Goal: Communication & Community: Answer question/provide support

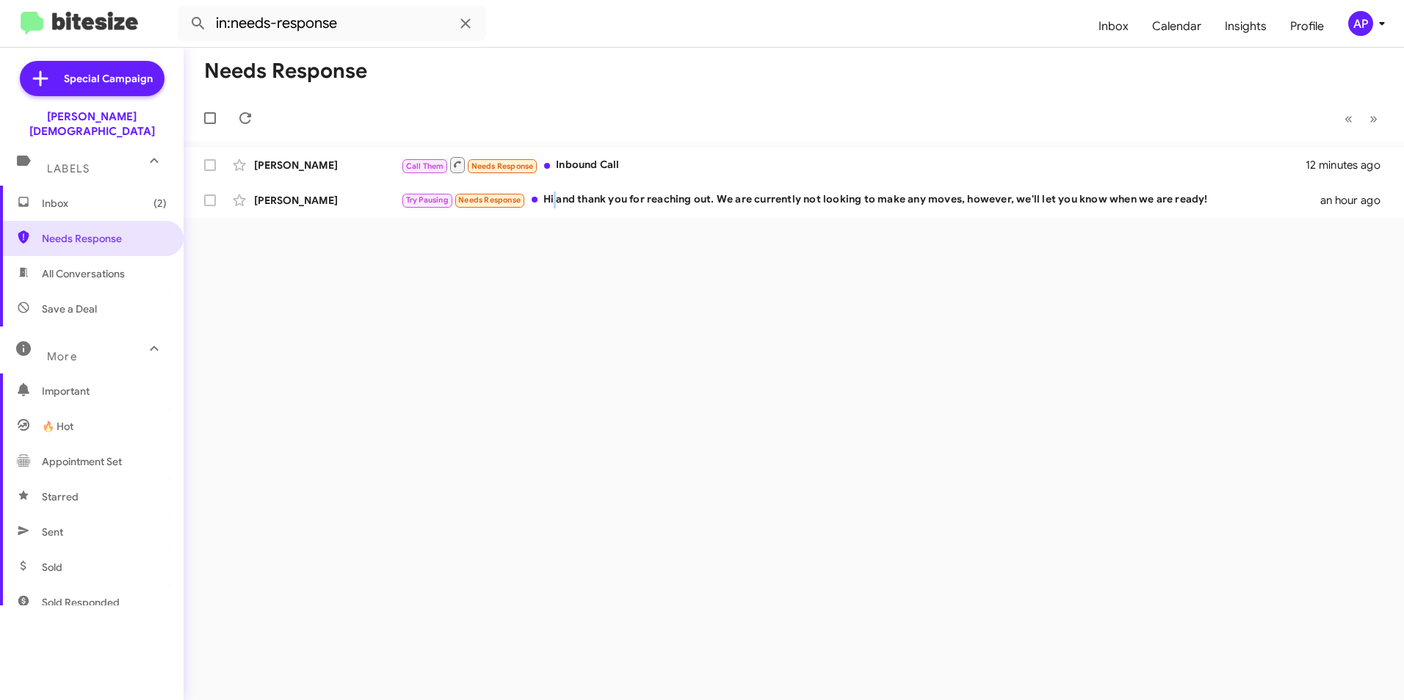
click at [557, 418] on div "Needs Response « Previous » Next [PERSON_NAME] Call Them Needs Response Inbound…" at bounding box center [794, 374] width 1220 height 653
drag, startPoint x: 557, startPoint y: 418, endPoint x: 862, endPoint y: 295, distance: 328.7
click at [862, 295] on div "Needs Response « Previous » Next [PERSON_NAME] Call Them Needs Response Inbound…" at bounding box center [794, 374] width 1220 height 653
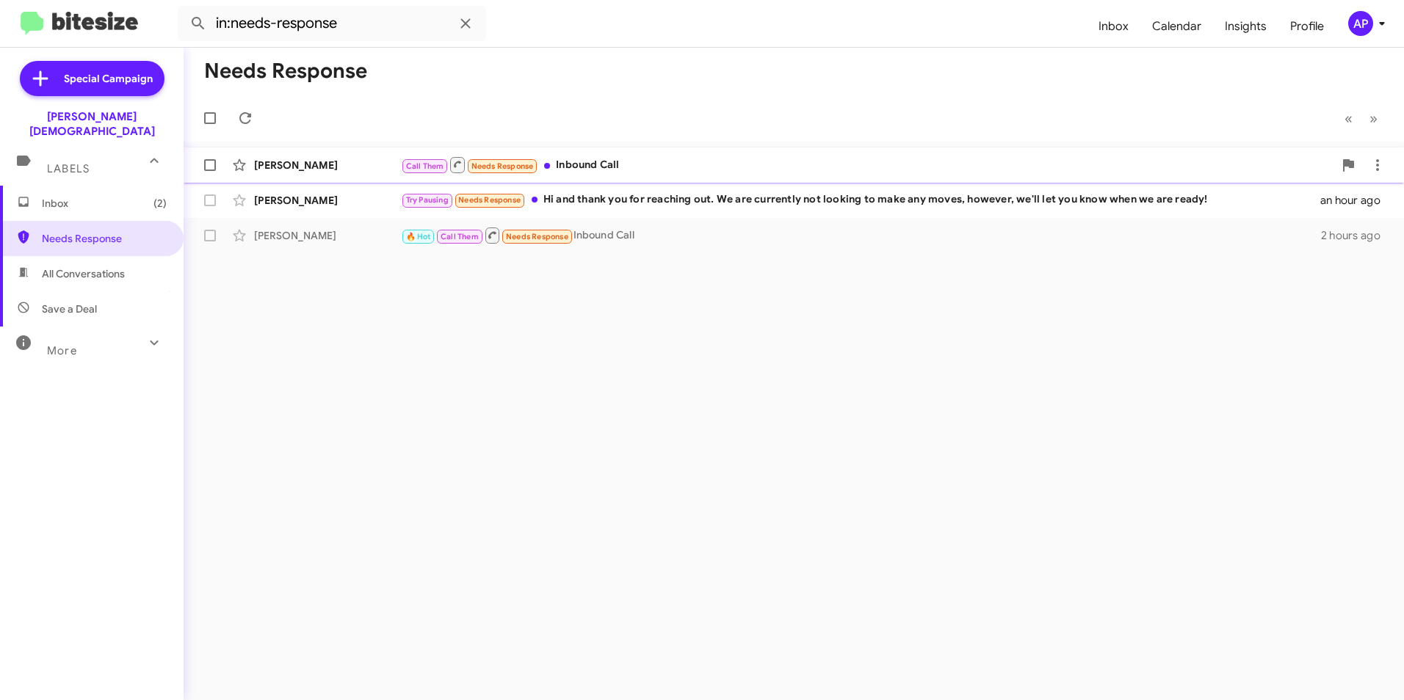
click at [288, 168] on div "[PERSON_NAME]" at bounding box center [327, 165] width 147 height 15
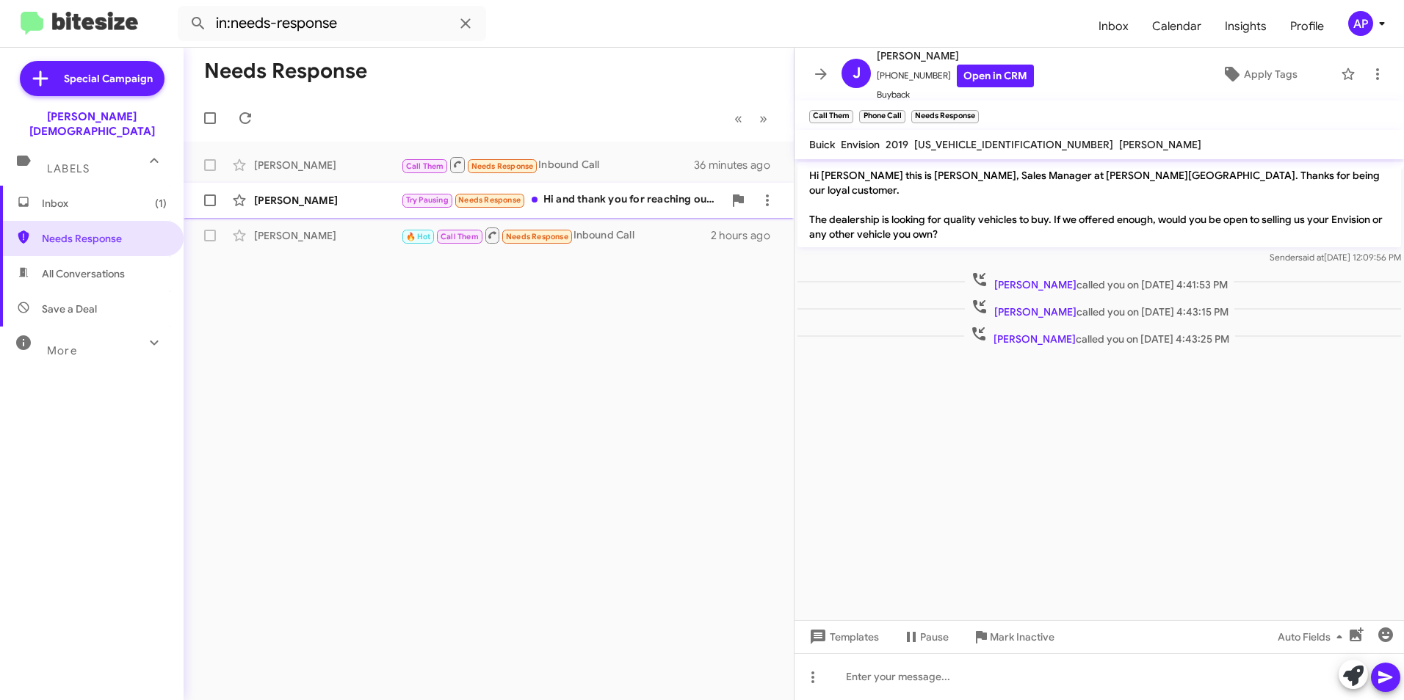
click at [283, 201] on div "[PERSON_NAME]" at bounding box center [327, 200] width 147 height 15
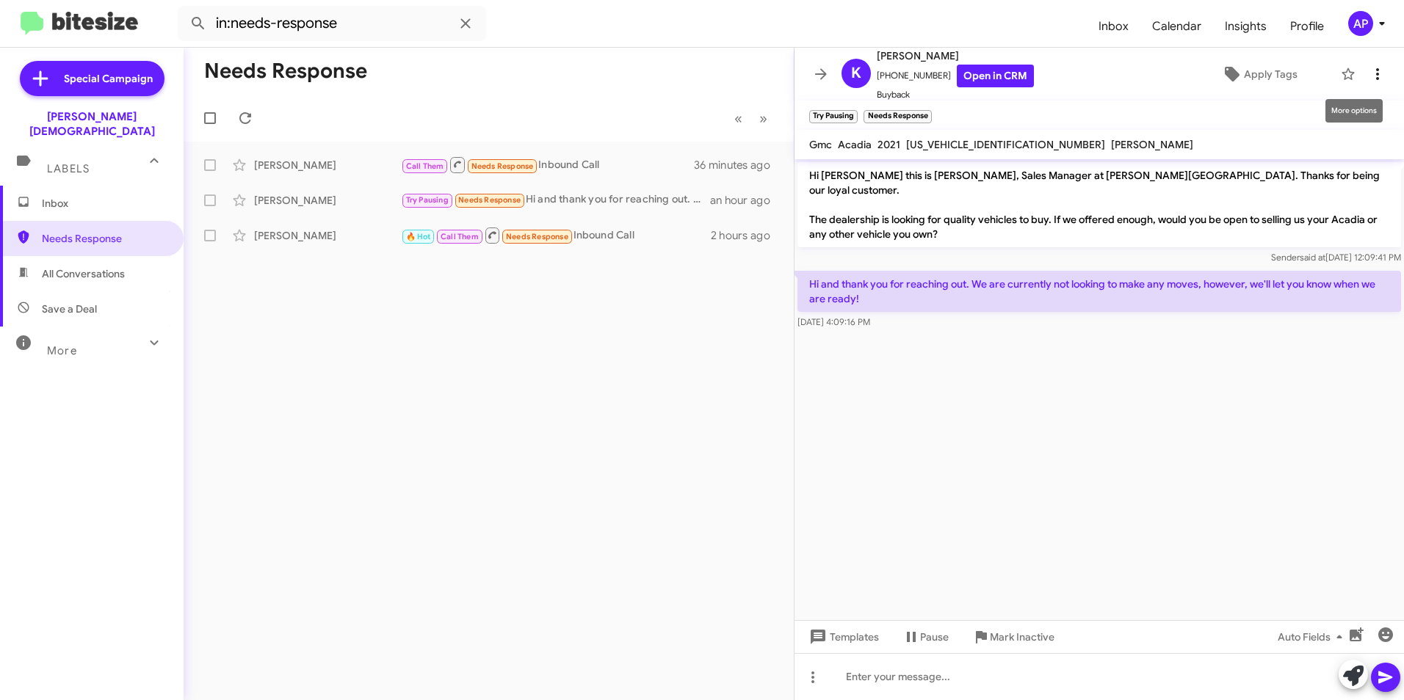
click at [1368, 67] on icon at bounding box center [1377, 74] width 18 height 18
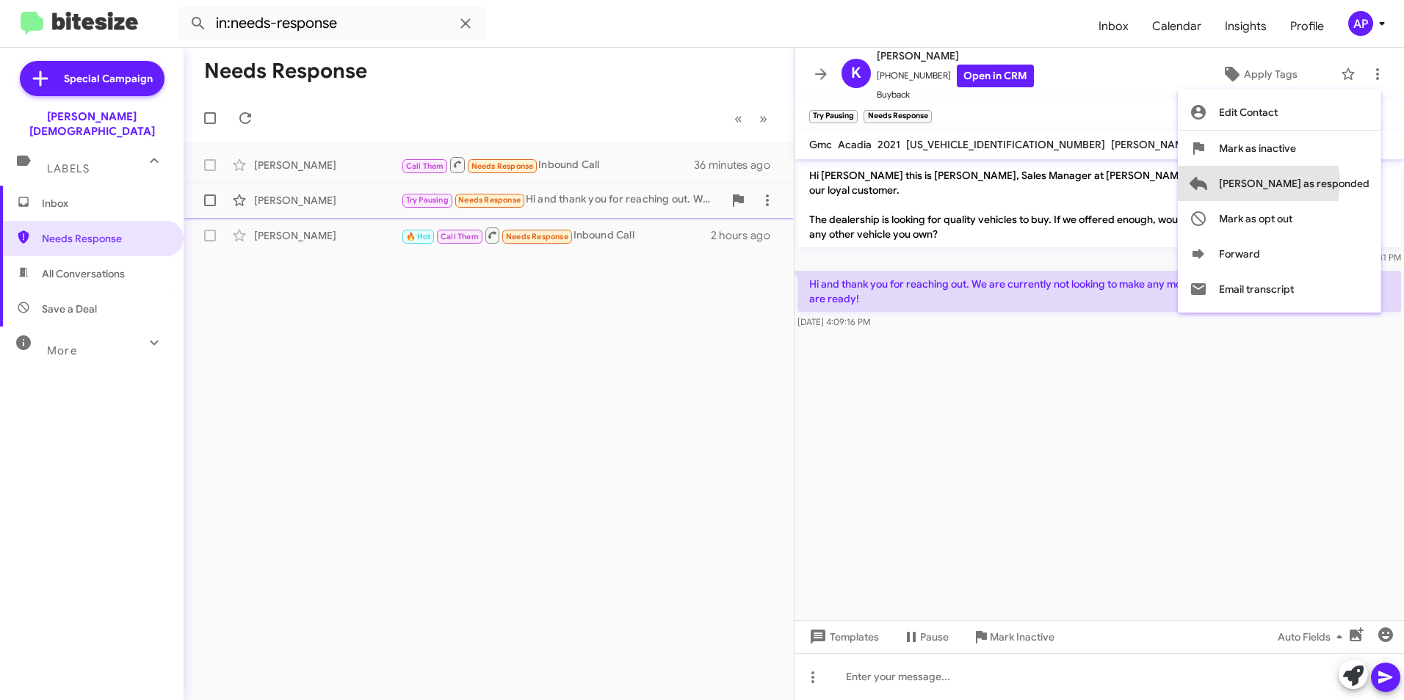
click at [1318, 183] on span "Mark as responded" at bounding box center [1294, 183] width 151 height 35
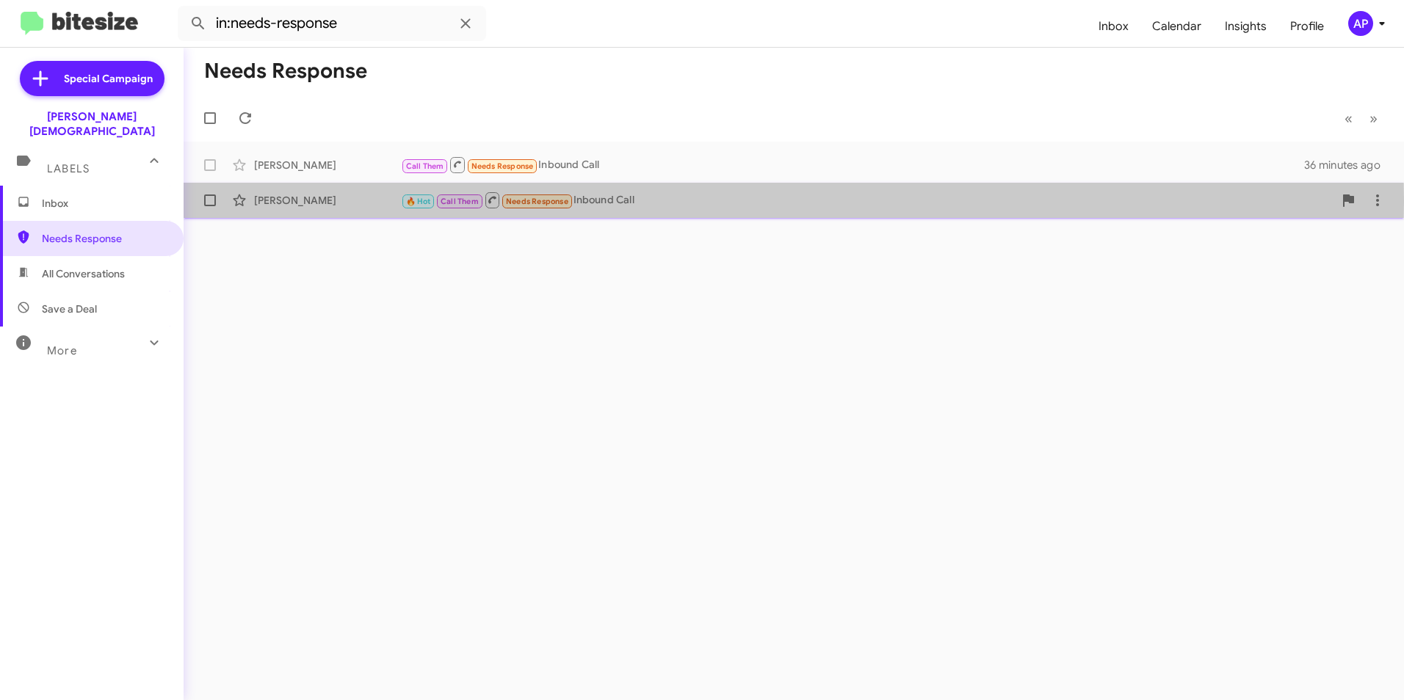
click at [286, 201] on div "[PERSON_NAME]" at bounding box center [327, 200] width 147 height 15
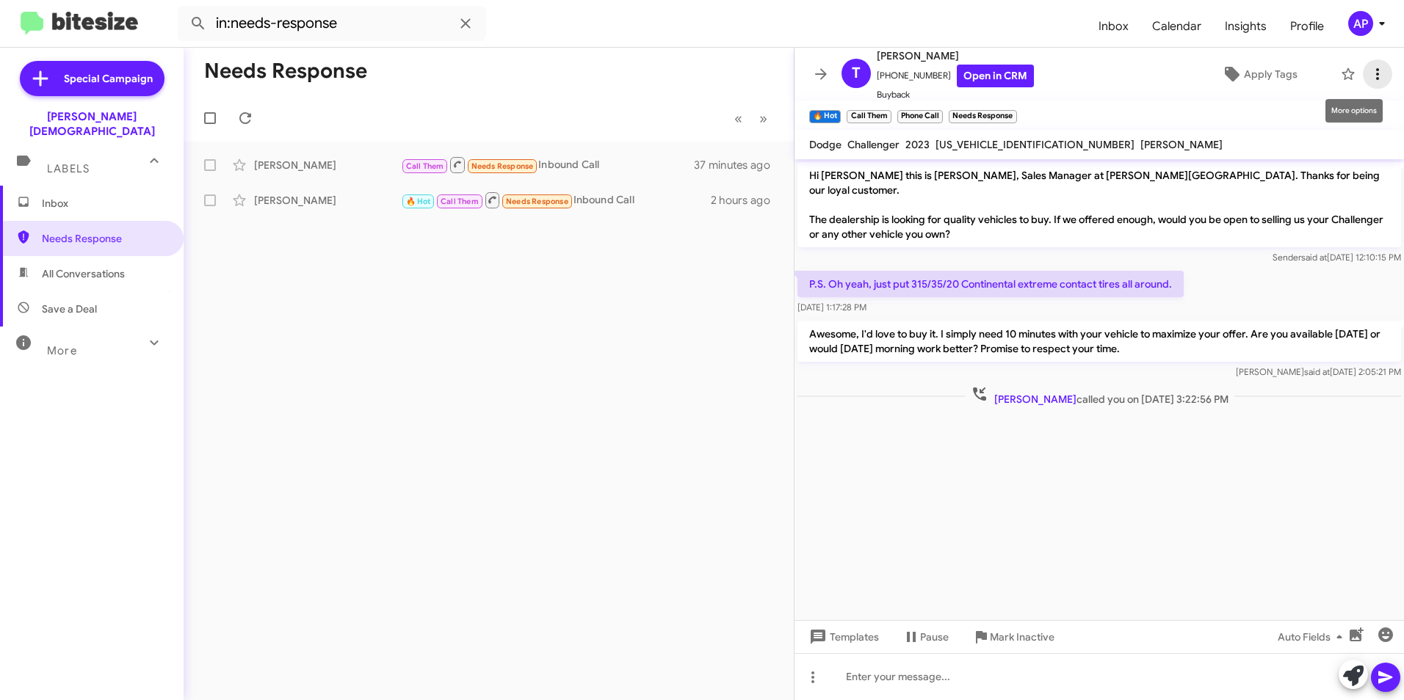
click at [1368, 69] on icon at bounding box center [1377, 74] width 18 height 18
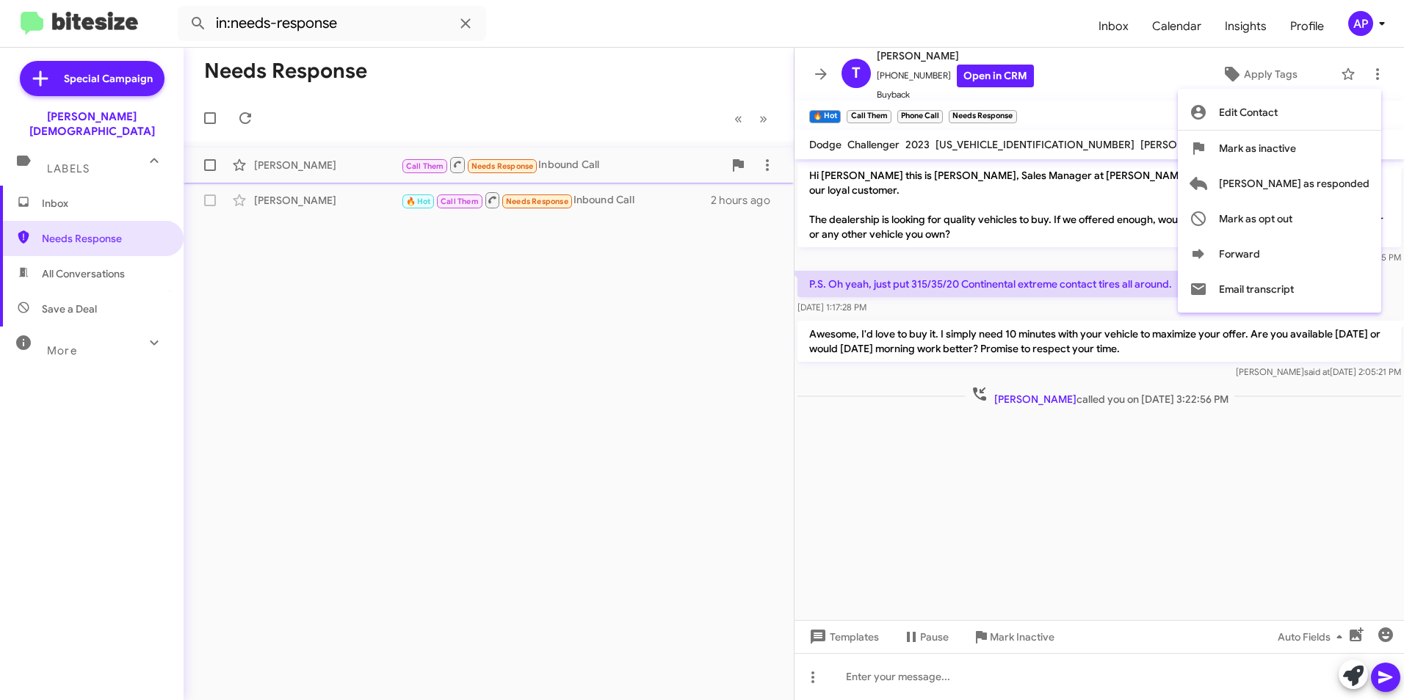
click at [1346, 177] on span "Mark as responded" at bounding box center [1294, 183] width 151 height 35
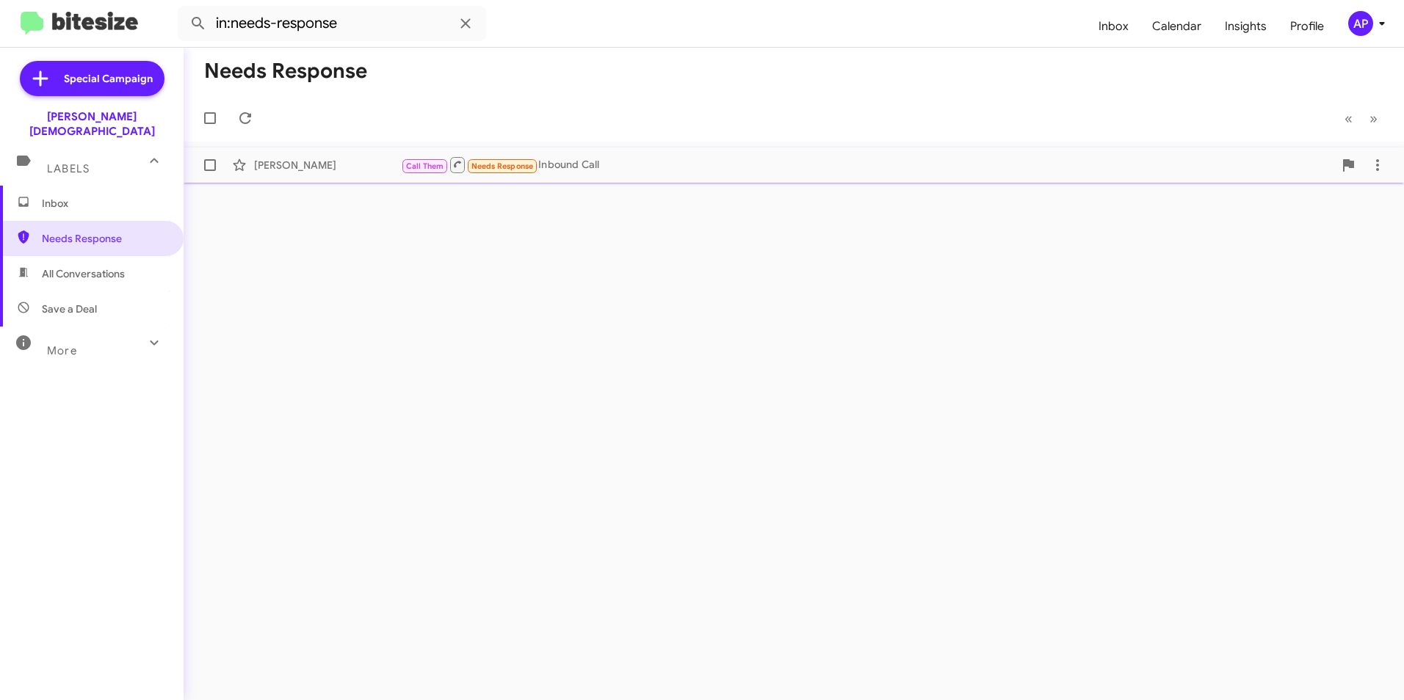
click at [284, 160] on div "[PERSON_NAME]" at bounding box center [327, 165] width 147 height 15
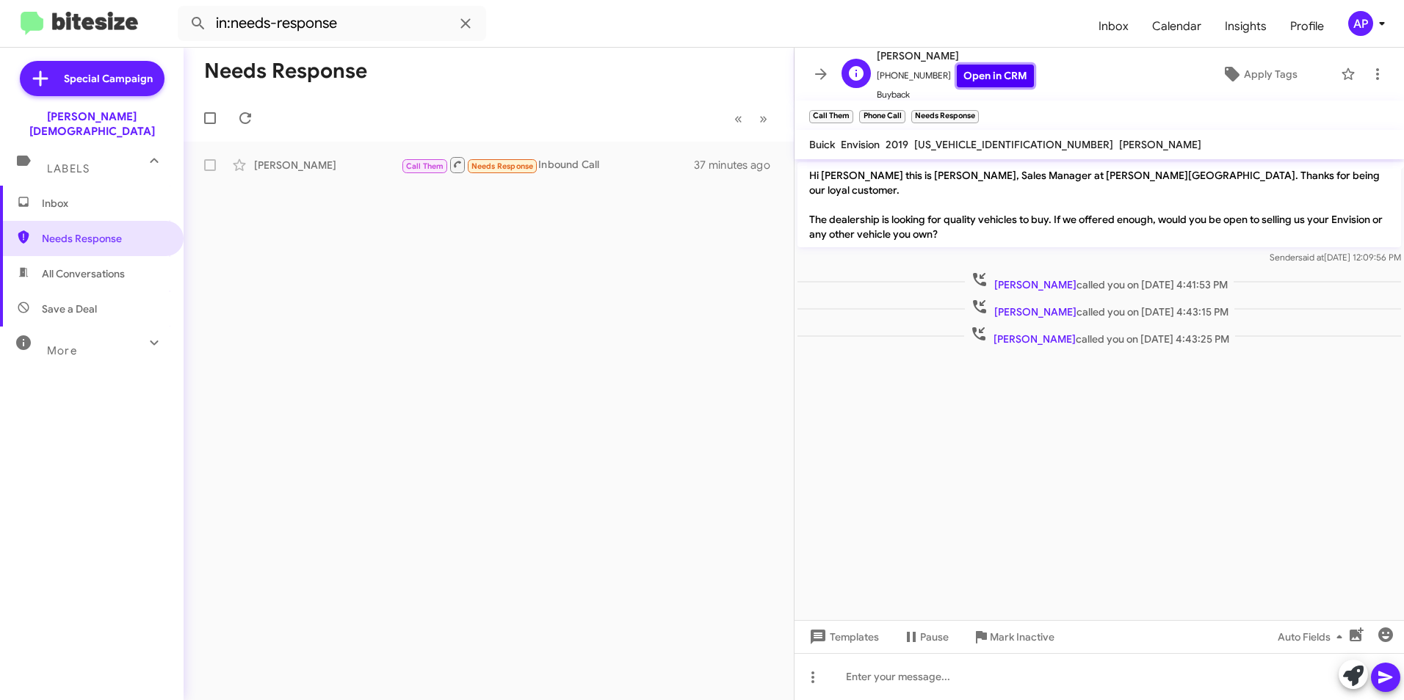
click at [979, 79] on link "Open in CRM" at bounding box center [995, 76] width 77 height 23
click at [1025, 271] on span "Judith Clark called you on Oct 7, 2025 - 4:41:53 PM" at bounding box center [1099, 281] width 269 height 21
click at [1126, 329] on span "Judith Clark called you on Oct 7, 2025 - 4:43:25 PM" at bounding box center [1099, 335] width 271 height 21
click at [1128, 322] on div "Judith Clark called you on Oct 7, 2025 - 4:43:25 PM" at bounding box center [1098, 335] width 609 height 27
click at [1139, 408] on cdk-virtual-scroll-viewport "Hi Judith this is Crystal White, Sales Manager at Ferman Wesley Chapel. Thanks …" at bounding box center [1098, 389] width 609 height 461
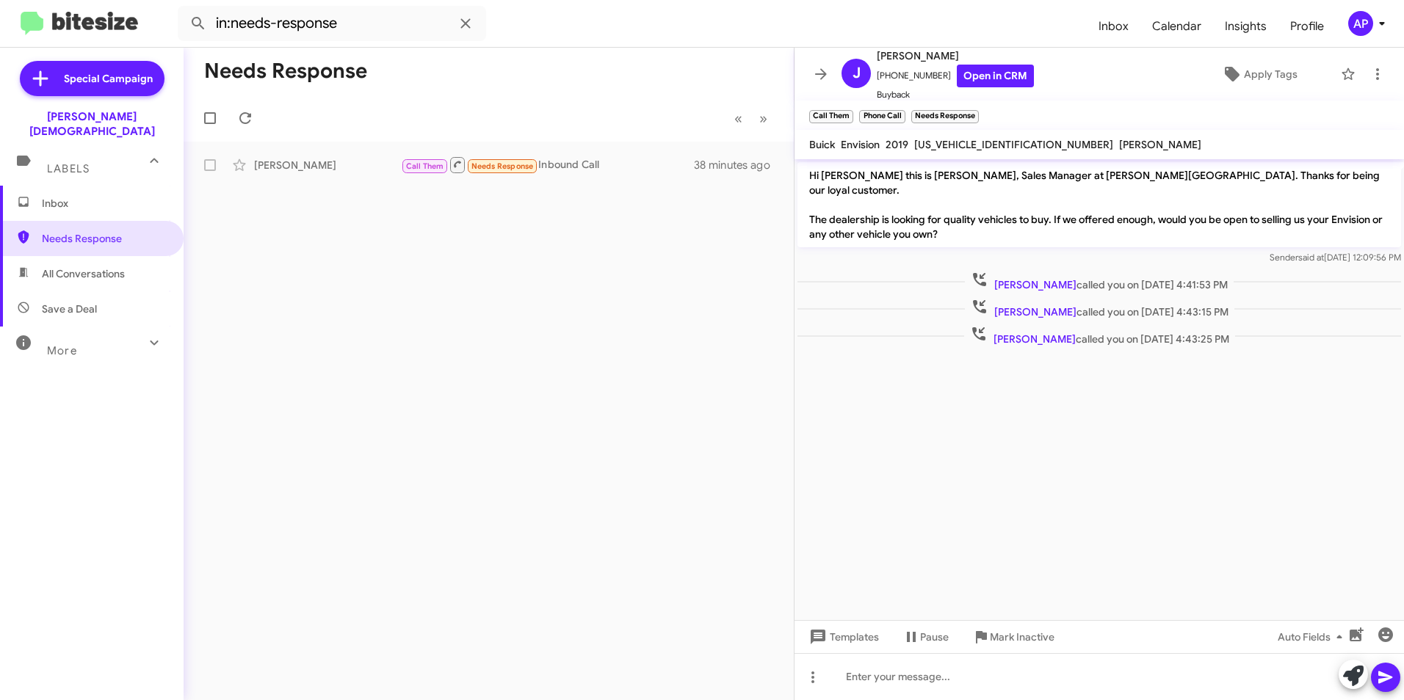
click at [1134, 496] on cdk-virtual-scroll-viewport "Hi Judith this is Crystal White, Sales Manager at Ferman Wesley Chapel. Thanks …" at bounding box center [1098, 389] width 609 height 461
drag, startPoint x: 374, startPoint y: 396, endPoint x: 383, endPoint y: 396, distance: 9.6
click at [377, 396] on div "Needs Response « Previous » Next Judith Clark Call Them Needs Response Inbound …" at bounding box center [489, 374] width 610 height 653
click at [379, 393] on div "Needs Response « Previous » Next Judith Clark Call Them Needs Response Inbound …" at bounding box center [489, 374] width 610 height 653
drag, startPoint x: 414, startPoint y: 385, endPoint x: 422, endPoint y: 393, distance: 10.9
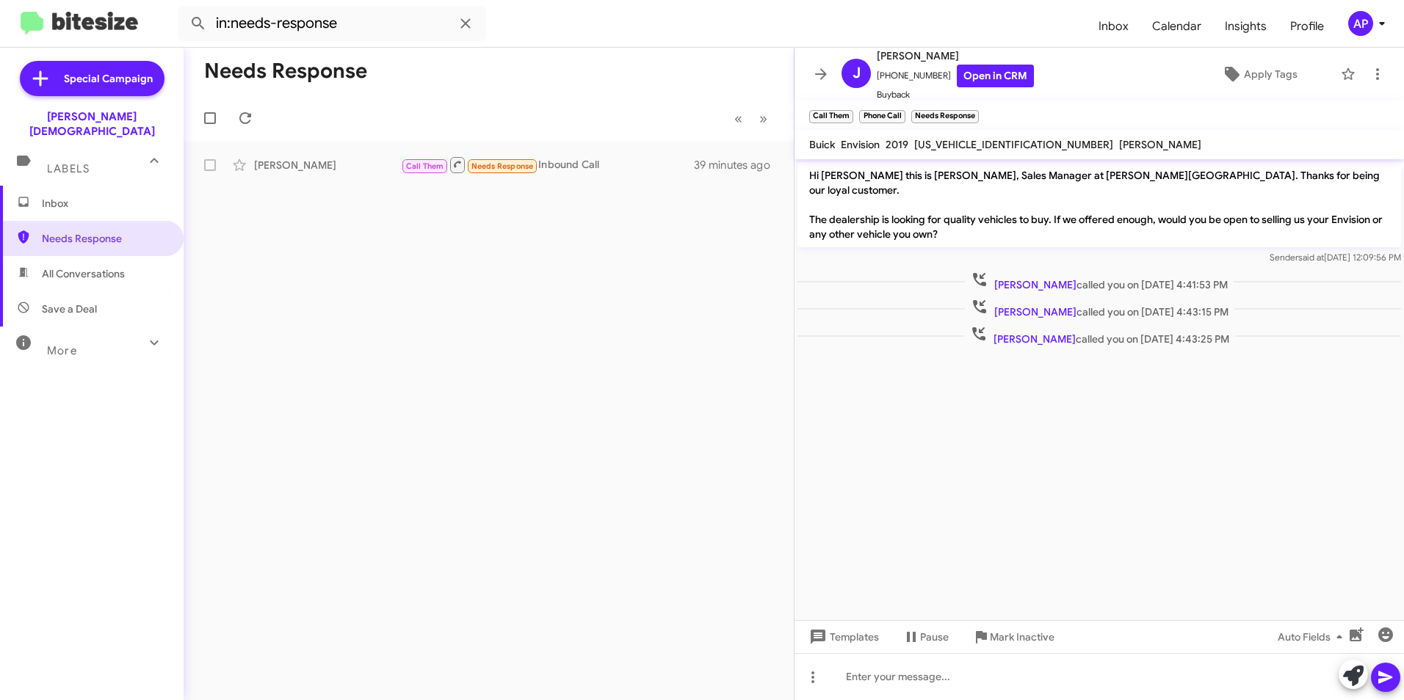
click at [419, 390] on div "Needs Response « Previous » Next Judith Clark Call Them Needs Response Inbound …" at bounding box center [489, 374] width 610 height 653
click at [150, 340] on icon at bounding box center [154, 342] width 8 height 5
click at [65, 515] on span "Sent" at bounding box center [92, 532] width 184 height 35
type input "in:sent"
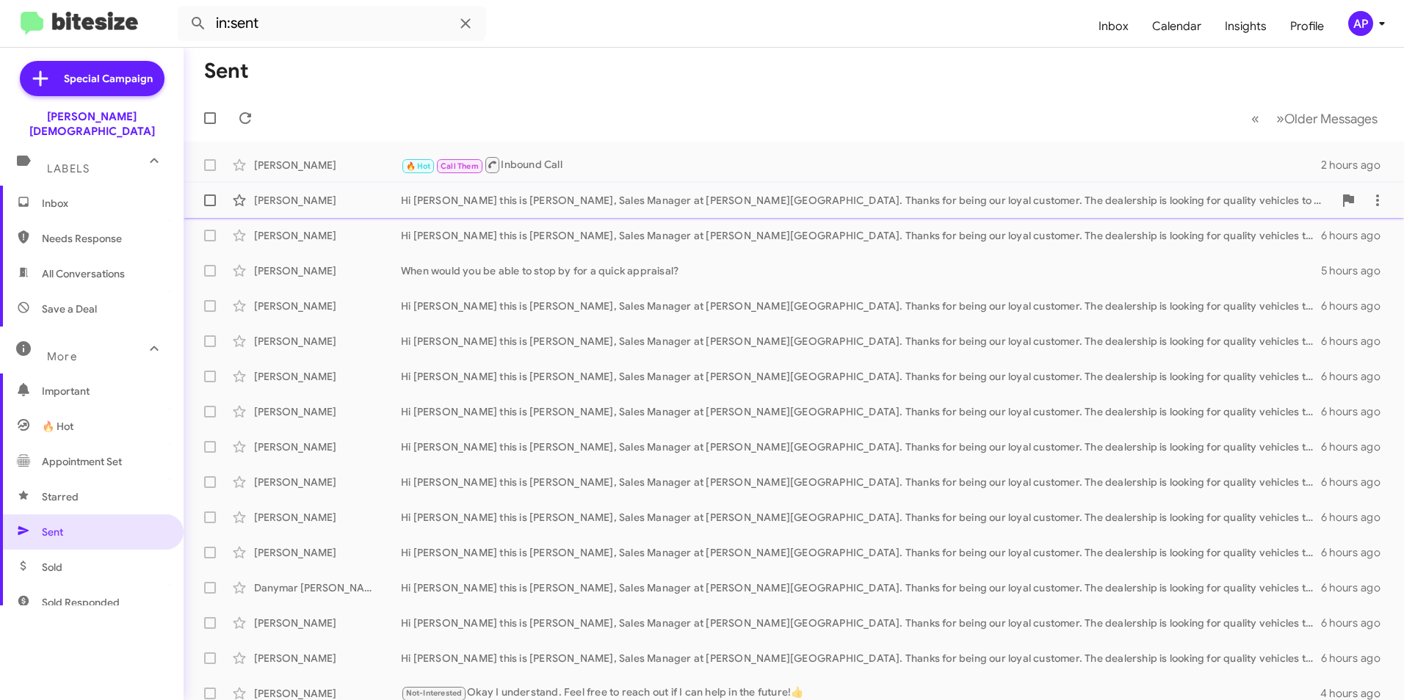
click at [1035, 204] on div "Hi Robert this is Crystal White, Sales Manager at Ferman Wesley Chapel. Thanks …" at bounding box center [867, 200] width 932 height 15
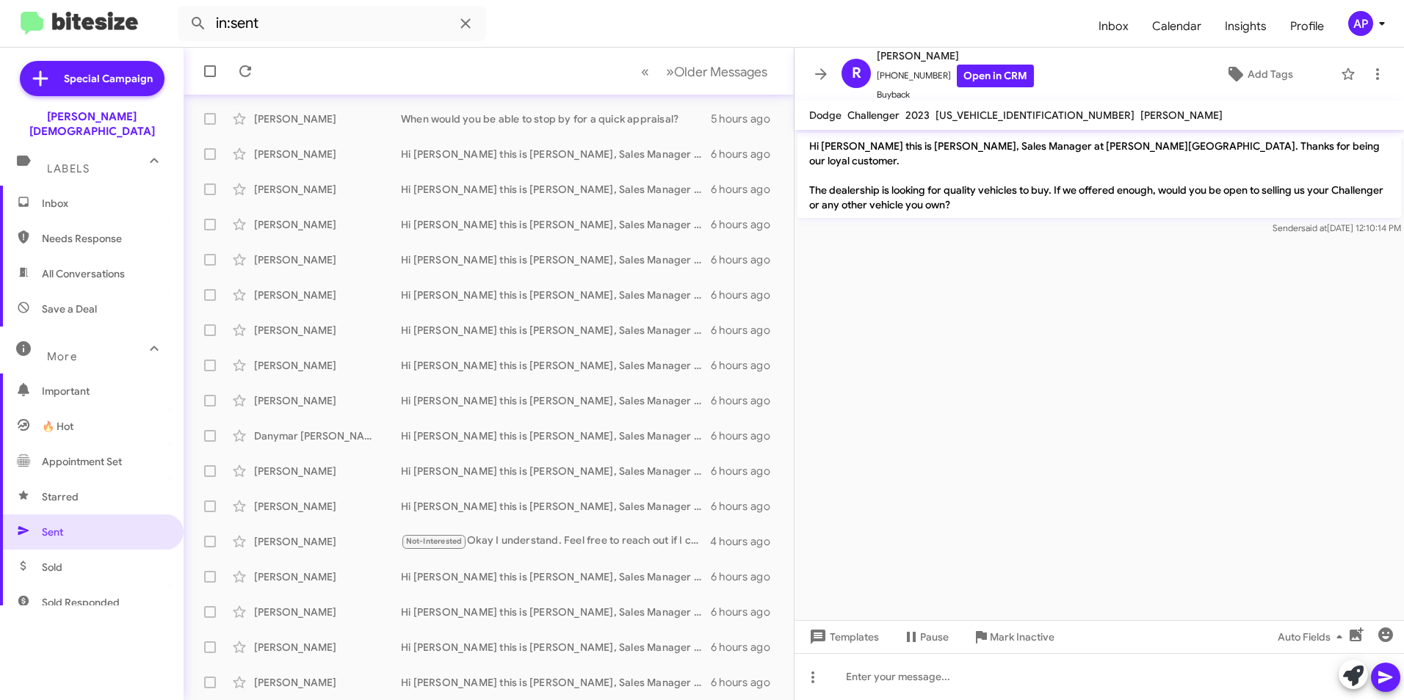
click at [1116, 341] on cdk-virtual-scroll-viewport "Hi Robert this is Crystal White, Sales Manager at Ferman Wesley Chapel. Thanks …" at bounding box center [1098, 375] width 609 height 490
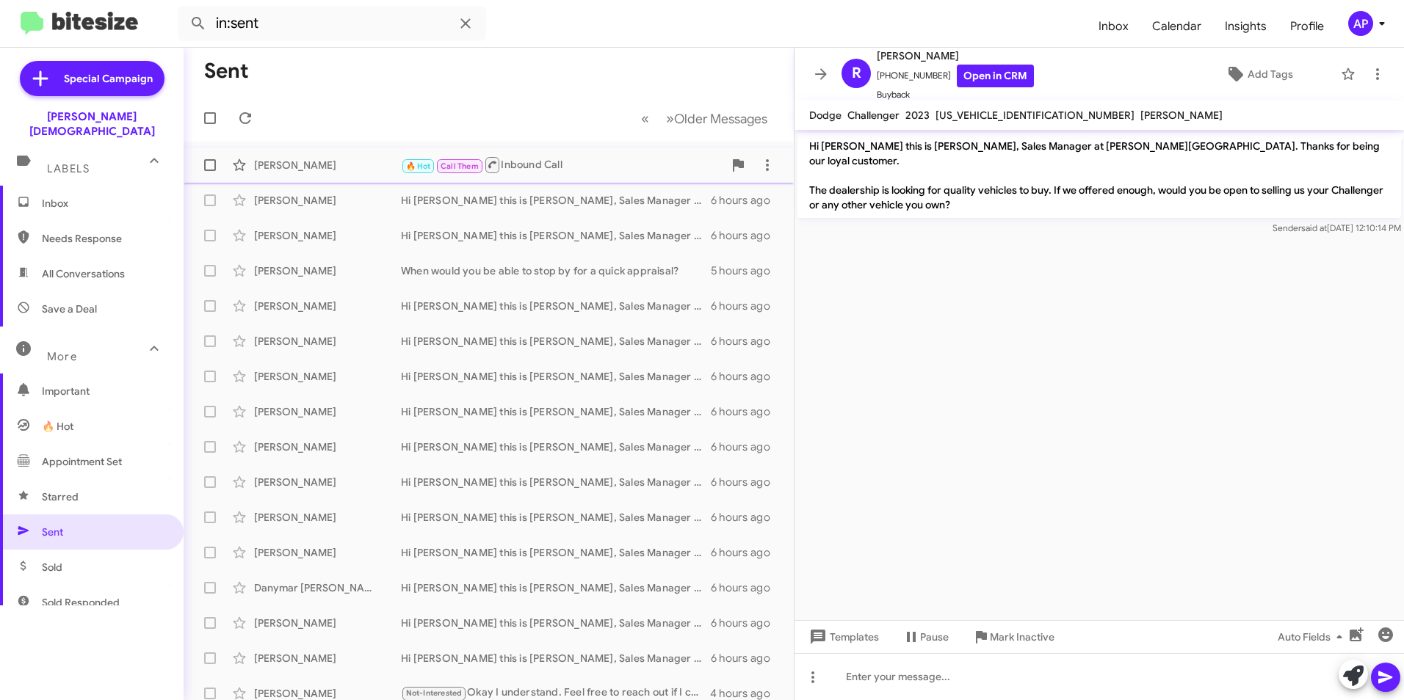
click at [289, 158] on div "[PERSON_NAME]" at bounding box center [327, 165] width 147 height 15
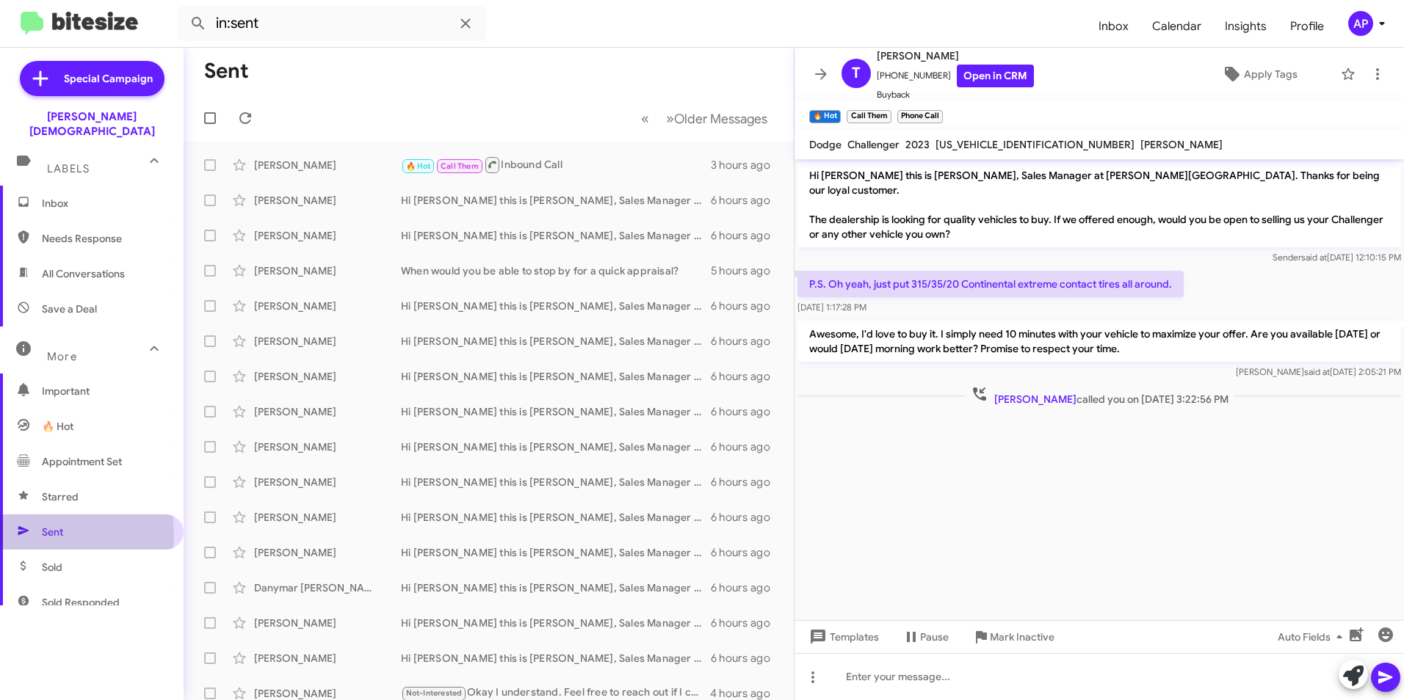
click at [49, 525] on span "Sent" at bounding box center [52, 532] width 21 height 15
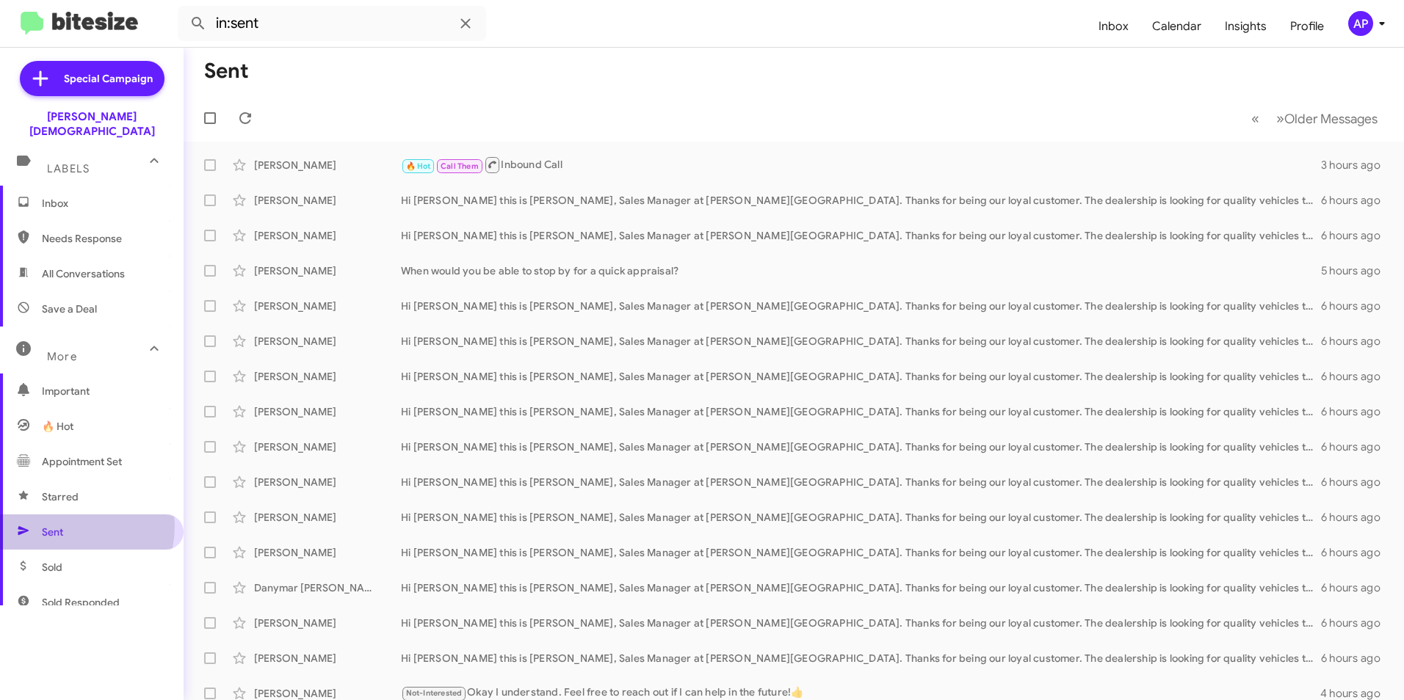
click at [59, 525] on span "Sent" at bounding box center [52, 532] width 21 height 15
drag, startPoint x: 60, startPoint y: 154, endPoint x: 88, endPoint y: 148, distance: 28.7
click at [62, 162] on span "Labels" at bounding box center [68, 168] width 43 height 13
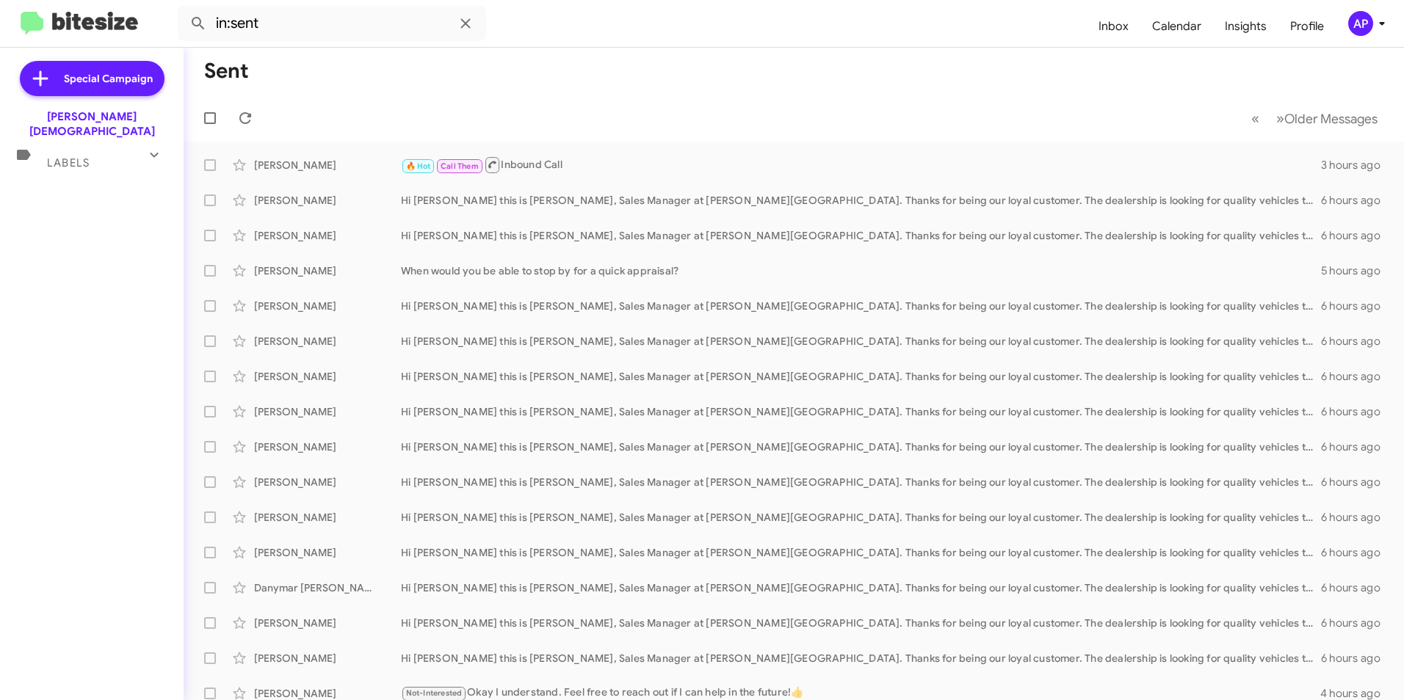
click at [100, 143] on div "Labels" at bounding box center [77, 156] width 131 height 27
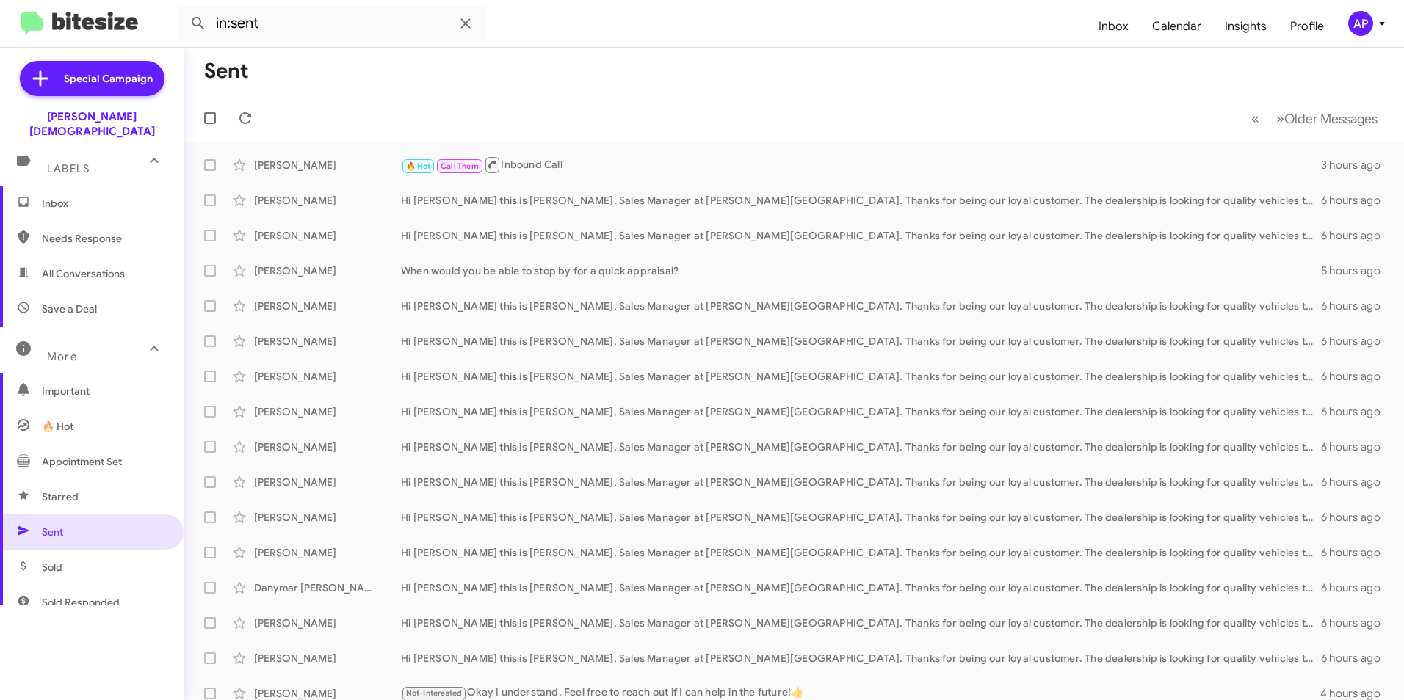
drag, startPoint x: 634, startPoint y: 66, endPoint x: 626, endPoint y: 71, distance: 9.0
click at [634, 68] on mat-toolbar-row "Sent" at bounding box center [794, 71] width 1220 height 47
drag, startPoint x: 57, startPoint y: 516, endPoint x: 79, endPoint y: 507, distance: 23.0
click at [59, 525] on span "Sent" at bounding box center [52, 532] width 21 height 15
